Goal: Transaction & Acquisition: Purchase product/service

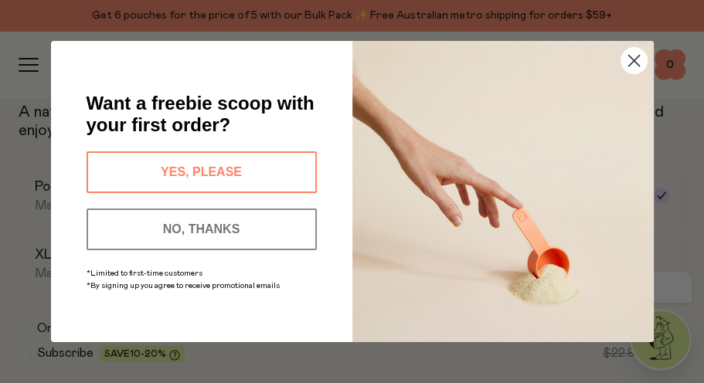
scroll to position [783, 0]
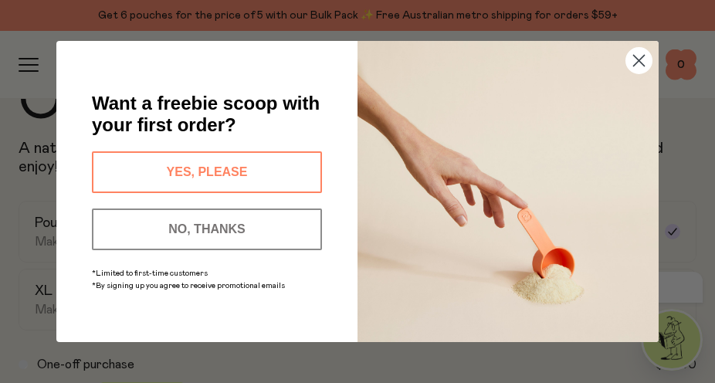
click at [635, 63] on circle "Close dialog" at bounding box center [638, 60] width 25 height 25
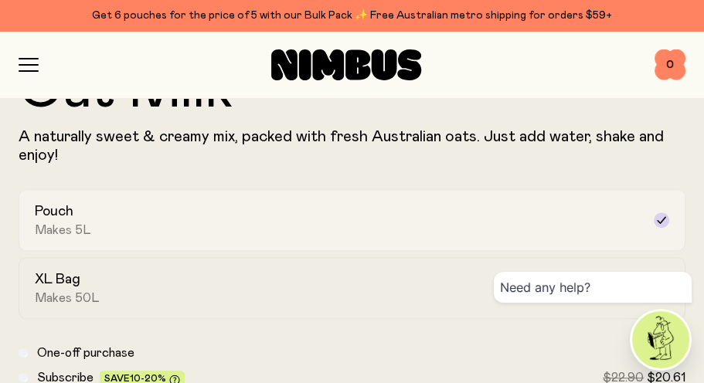
click at [661, 221] on icon at bounding box center [661, 219] width 8 height 7
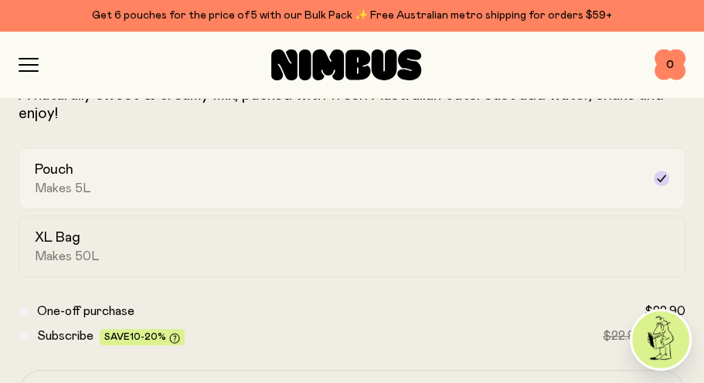
click at [663, 168] on label "Pouch Makes 5L" at bounding box center [352, 179] width 667 height 62
click at [194, 226] on label "XL Bag Makes 50L" at bounding box center [352, 246] width 667 height 62
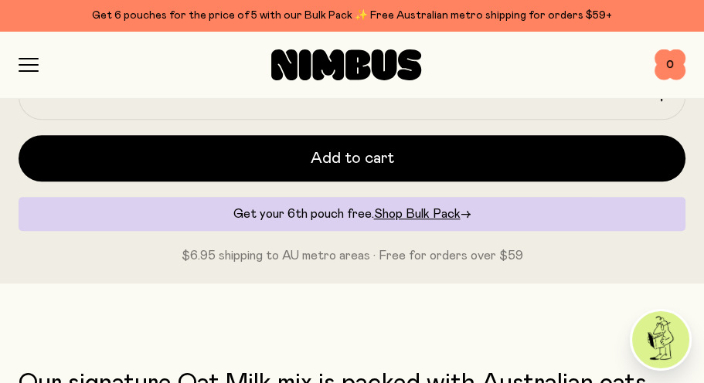
scroll to position [1125, 0]
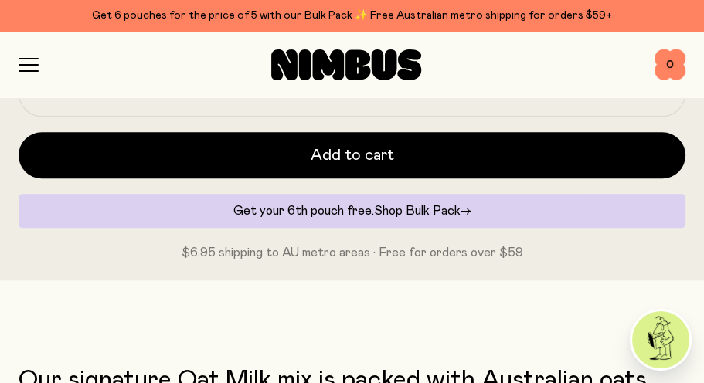
click at [428, 208] on span "Shop Bulk Pack" at bounding box center [417, 211] width 87 height 12
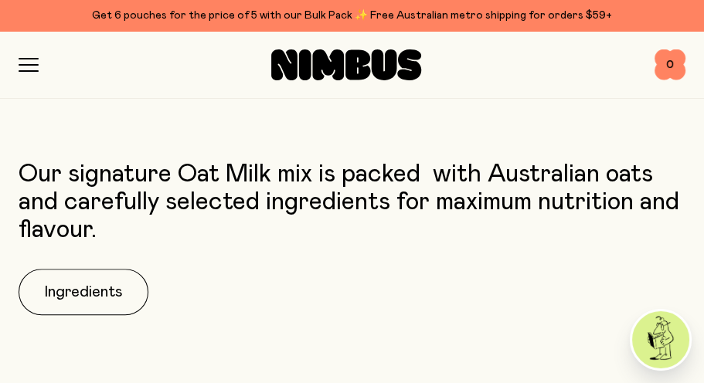
scroll to position [1128, 0]
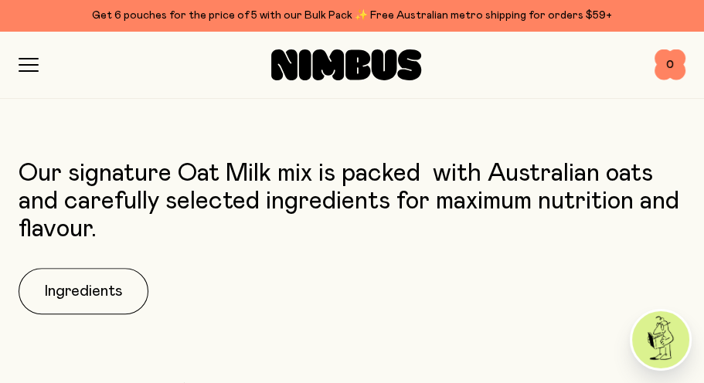
click at [476, 232] on p "Our signature Oat Milk mix is packed  with Australian oats and carefully select…" at bounding box center [352, 201] width 667 height 83
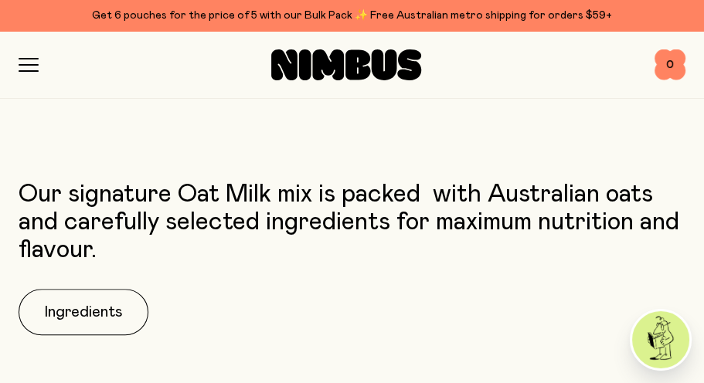
scroll to position [1202, 0]
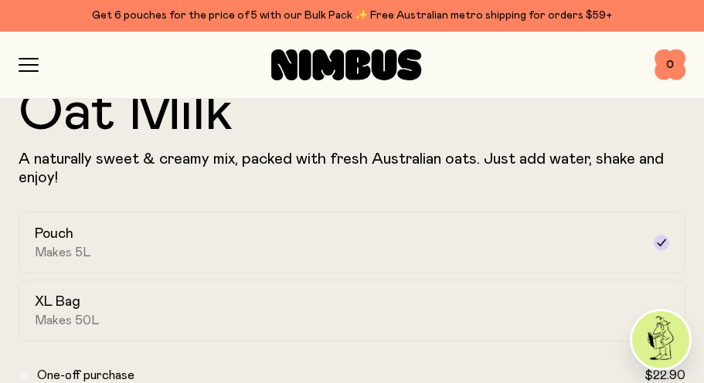
scroll to position [762, 0]
click at [182, 229] on div "Pouch Makes 5L" at bounding box center [338, 242] width 606 height 36
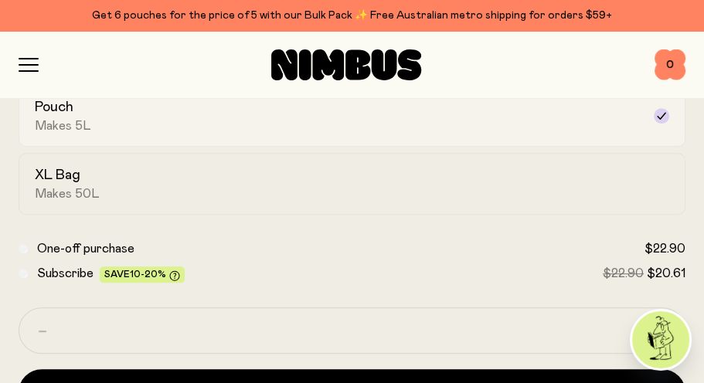
scroll to position [855, 0]
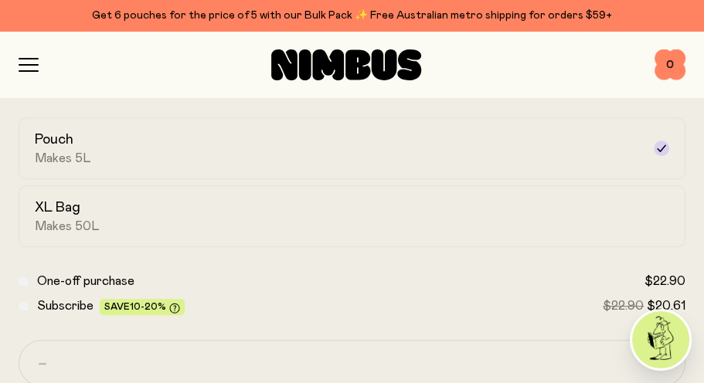
click at [25, 63] on icon "button" at bounding box center [29, 65] width 20 height 14
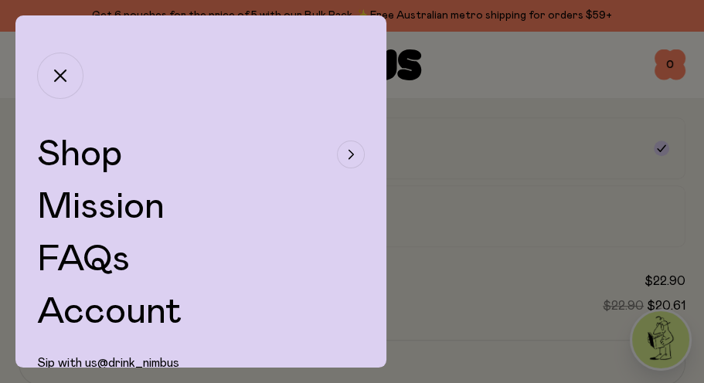
click at [117, 162] on span "Shop" at bounding box center [79, 154] width 85 height 37
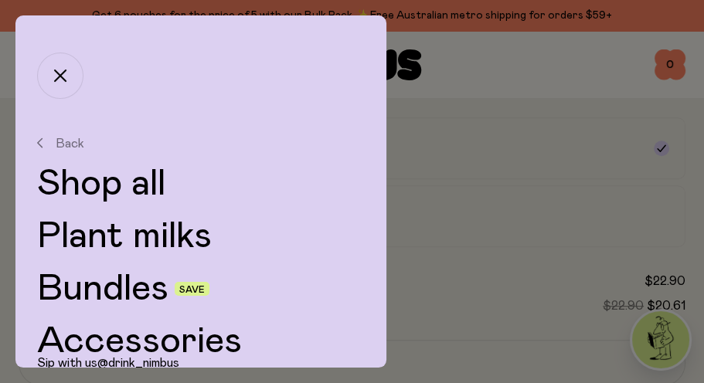
click at [124, 237] on link "Plant milks" at bounding box center [200, 236] width 327 height 37
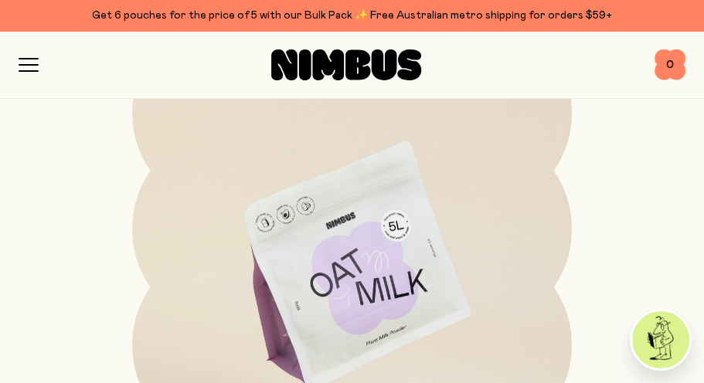
scroll to position [260, 0]
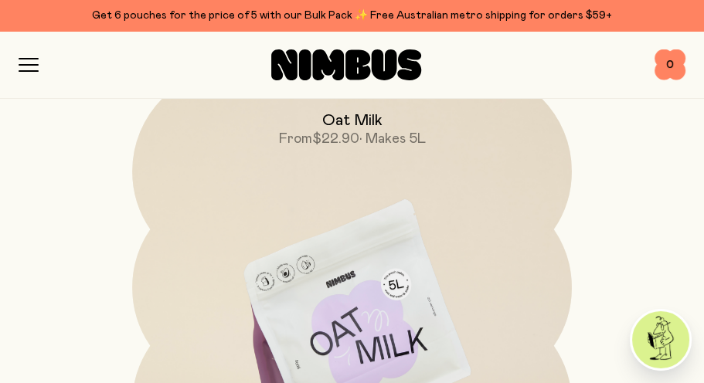
click at [375, 126] on h2 "Oat Milk" at bounding box center [351, 120] width 60 height 19
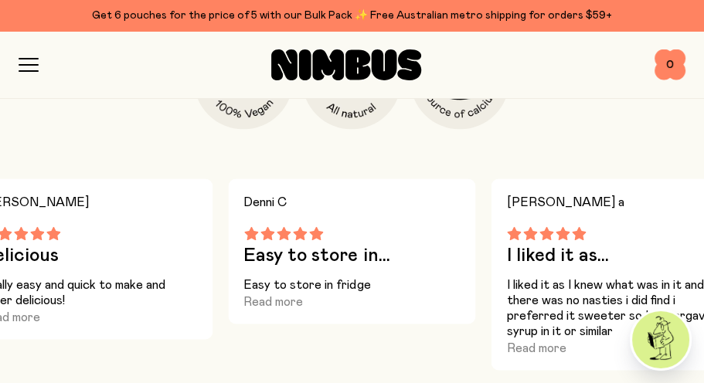
scroll to position [2099, 0]
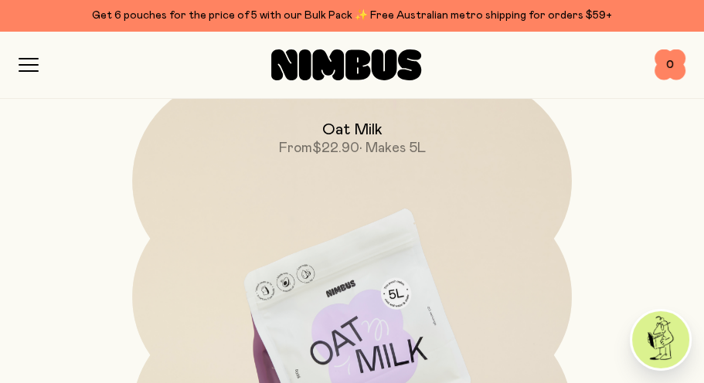
scroll to position [259, 0]
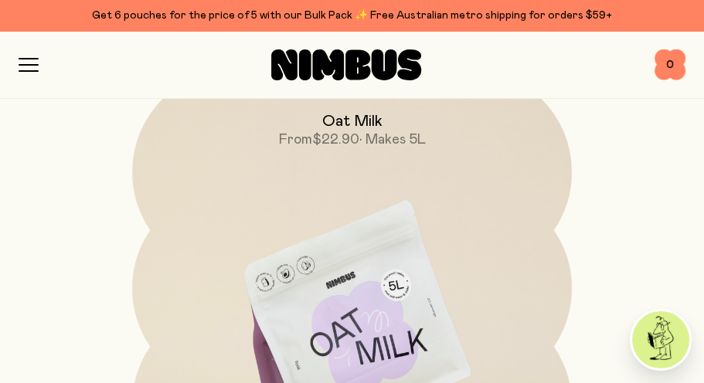
click at [230, 231] on img at bounding box center [351, 327] width 439 height 516
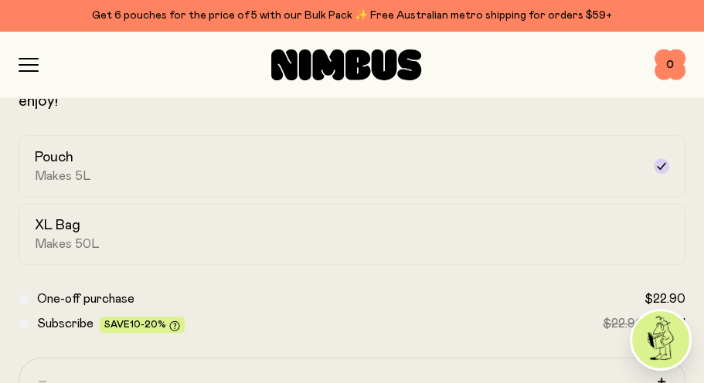
scroll to position [836, 0]
click at [230, 231] on div "XL Bag Makes 50L" at bounding box center [338, 235] width 606 height 36
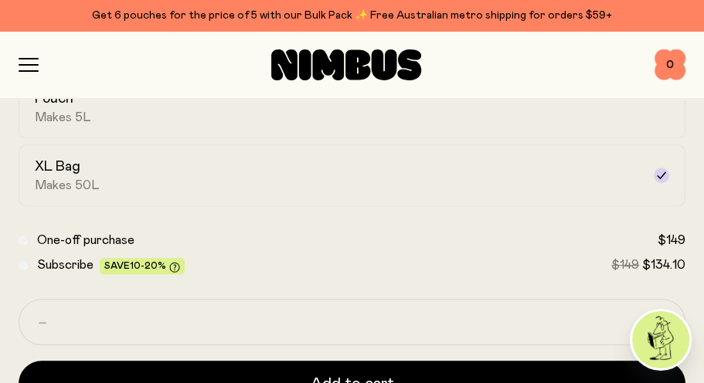
scroll to position [894, 0]
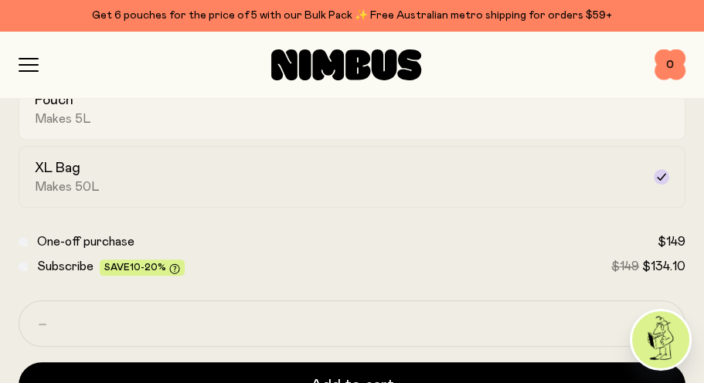
click at [388, 112] on div "Pouch Makes 5L" at bounding box center [338, 109] width 606 height 36
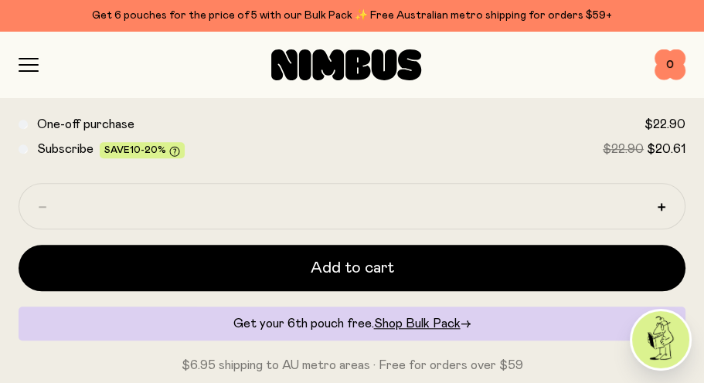
scroll to position [1013, 0]
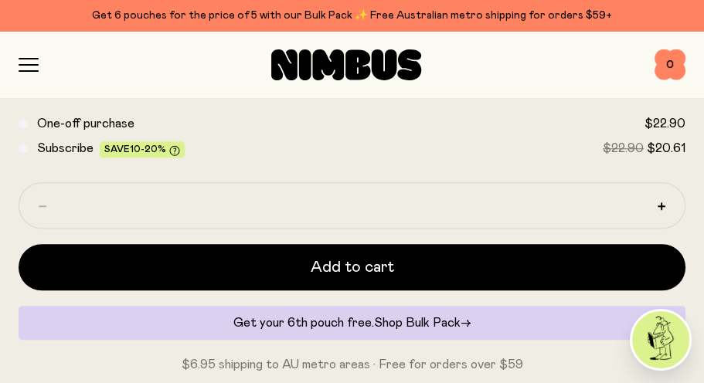
click at [418, 322] on span "Shop Bulk Pack" at bounding box center [417, 323] width 87 height 12
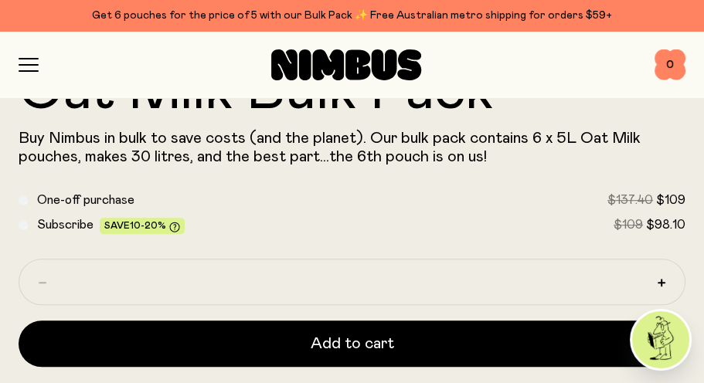
scroll to position [782, 0]
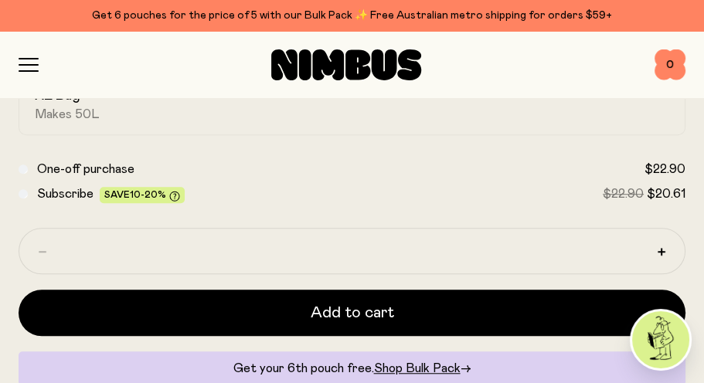
scroll to position [962, 0]
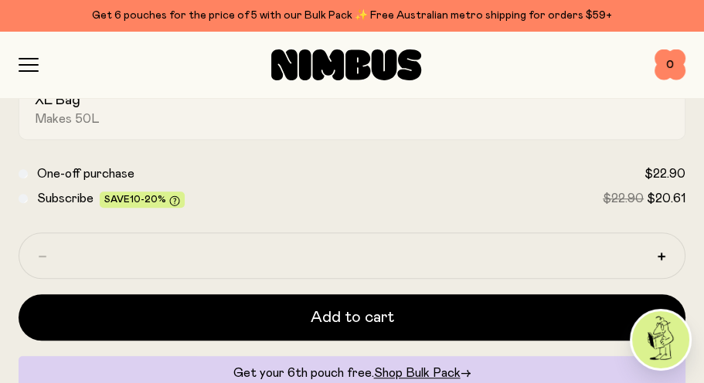
click at [151, 121] on div "XL Bag Makes 50L" at bounding box center [338, 109] width 606 height 36
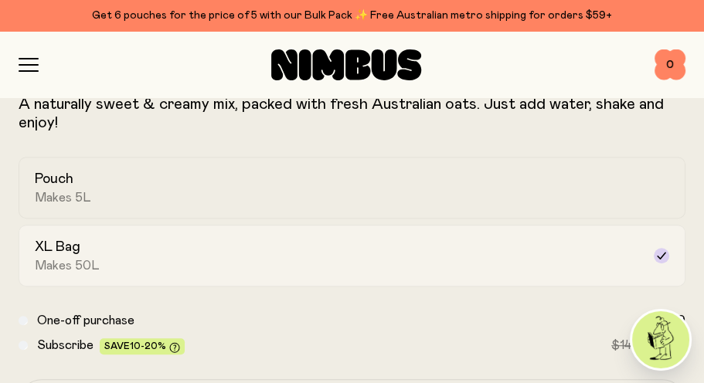
scroll to position [814, 0]
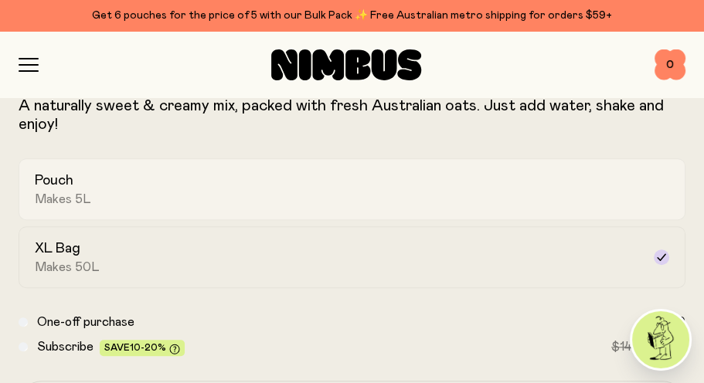
click at [334, 199] on div "Pouch Makes 5L" at bounding box center [338, 189] width 606 height 36
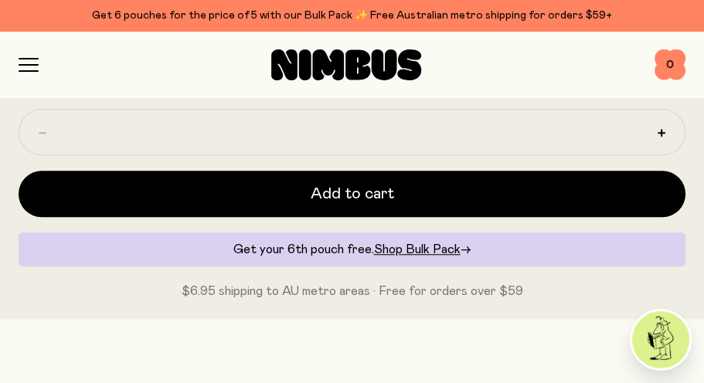
scroll to position [1094, 0]
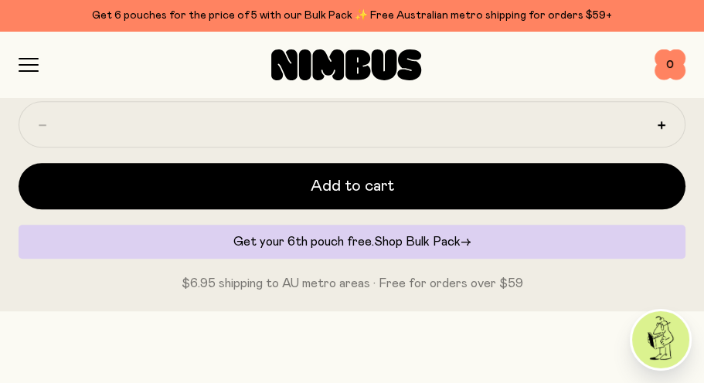
click at [390, 236] on span "Shop Bulk Pack" at bounding box center [417, 242] width 87 height 12
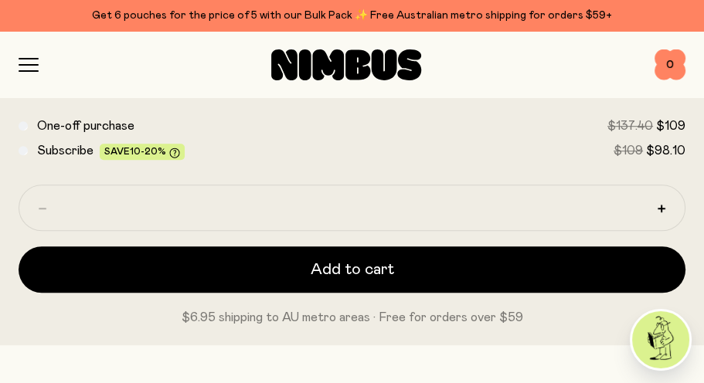
scroll to position [861, 0]
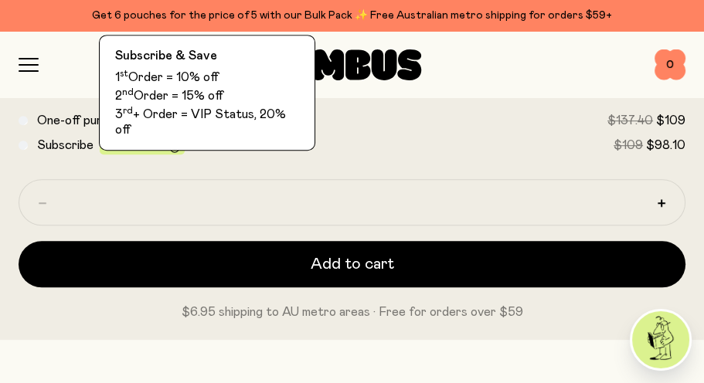
click at [141, 144] on span "10-20%" at bounding box center [148, 145] width 36 height 9
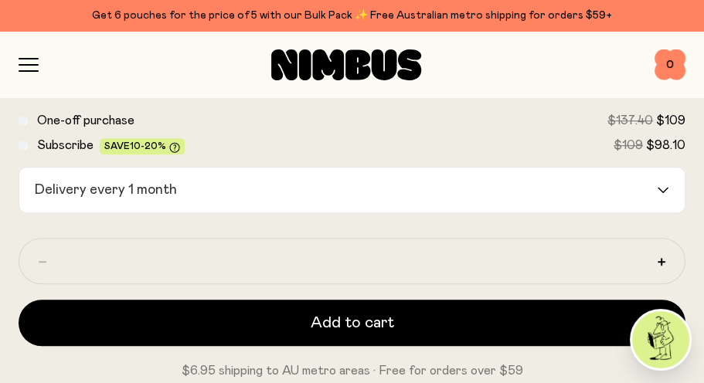
click at [659, 192] on icon "Search for option" at bounding box center [663, 190] width 12 height 6
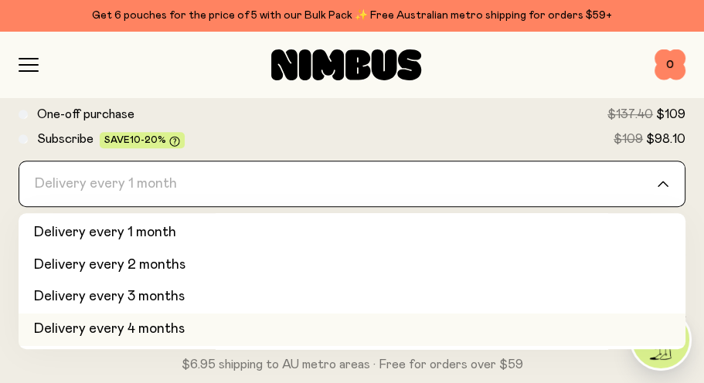
scroll to position [867, 0]
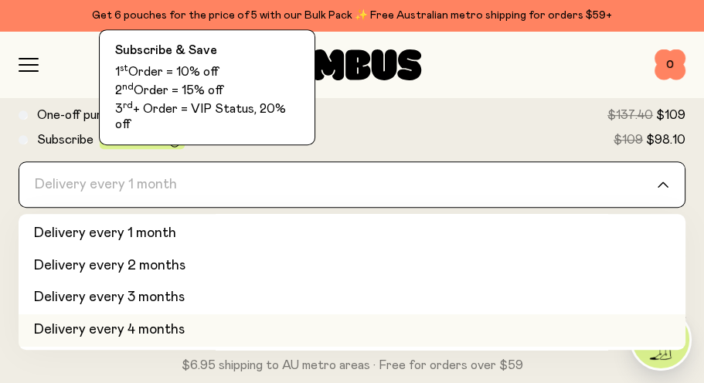
click at [172, 136] on span "Save 10-20%" at bounding box center [142, 142] width 76 height 12
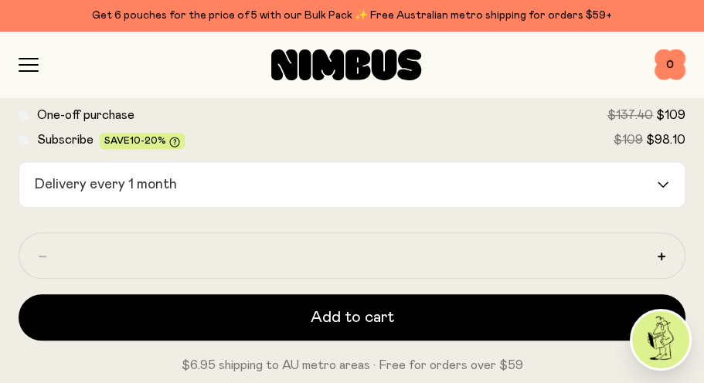
click at [172, 136] on span "Save 10-20%" at bounding box center [142, 142] width 76 height 12
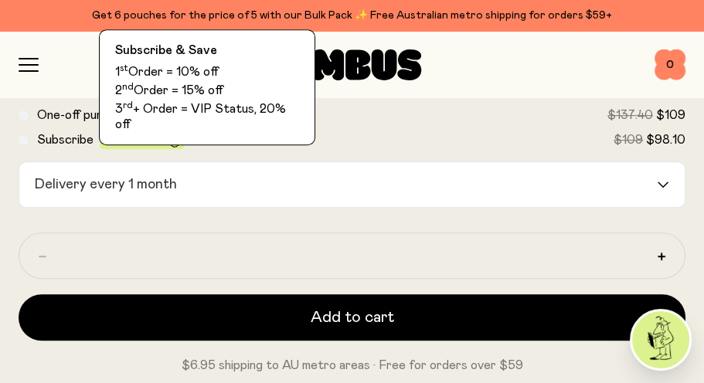
click at [171, 140] on icon at bounding box center [174, 142] width 11 height 11
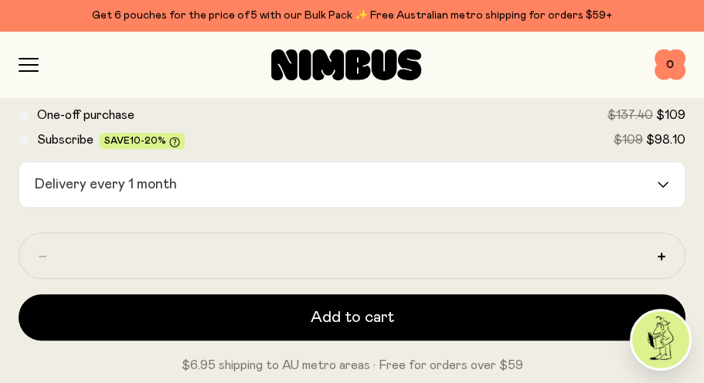
click at [171, 140] on icon at bounding box center [174, 142] width 11 height 11
click at [660, 188] on div "Loading..." at bounding box center [671, 184] width 28 height 45
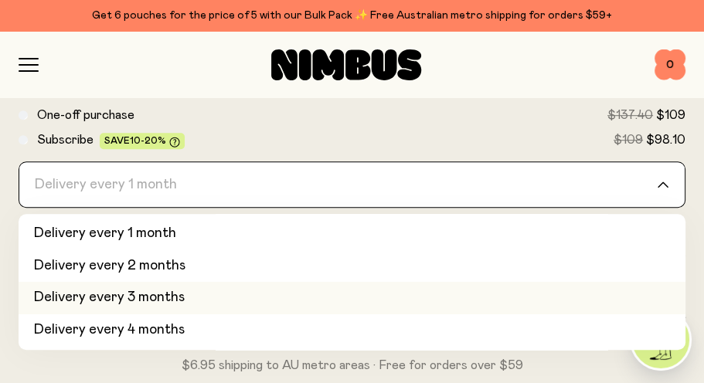
scroll to position [65, 0]
click at [305, 302] on li "Delivery every 5 months" at bounding box center [352, 298] width 667 height 32
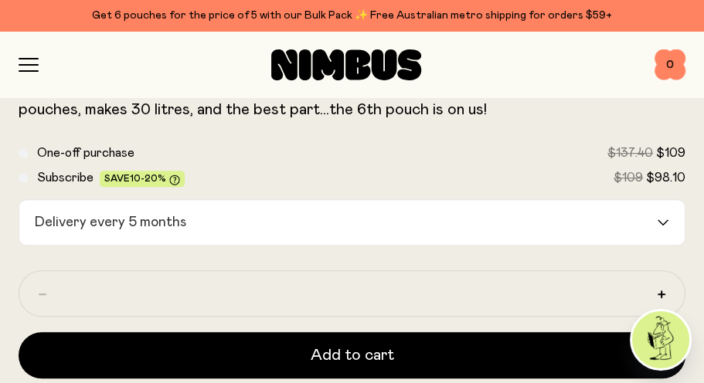
scroll to position [890, 0]
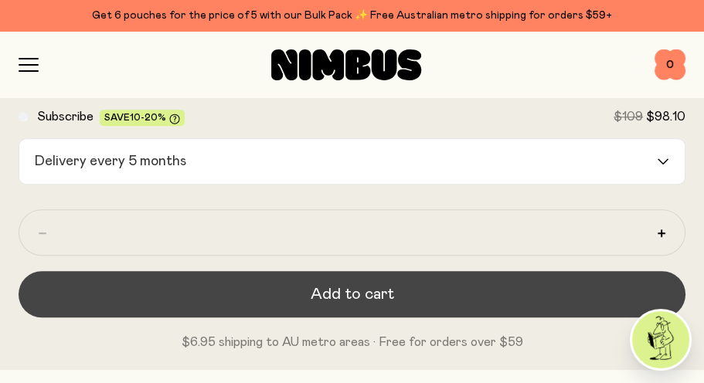
click at [386, 287] on span "Add to cart" at bounding box center [351, 294] width 83 height 22
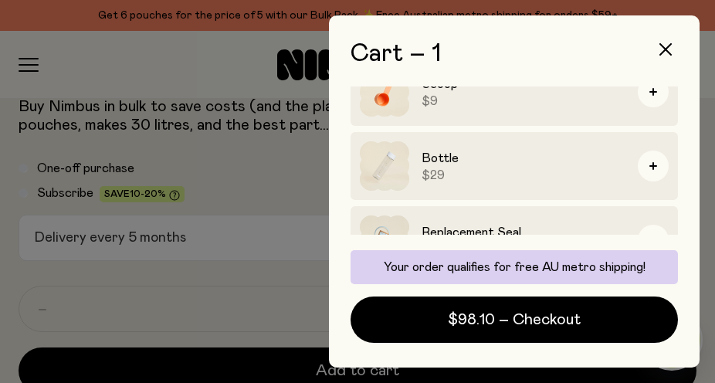
scroll to position [281, 0]
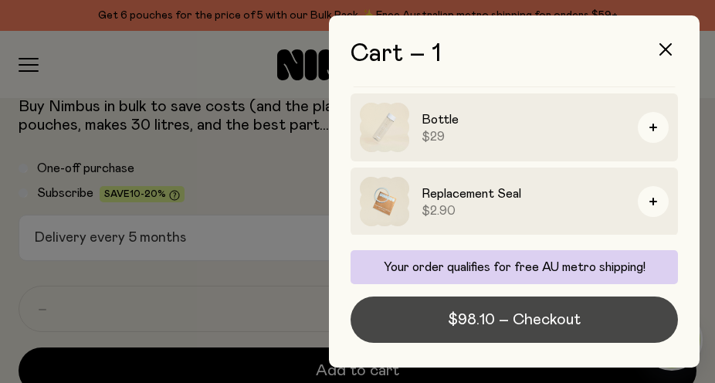
click at [557, 327] on span "$98.10 – Checkout" at bounding box center [514, 320] width 133 height 22
